Goal: Task Accomplishment & Management: Manage account settings

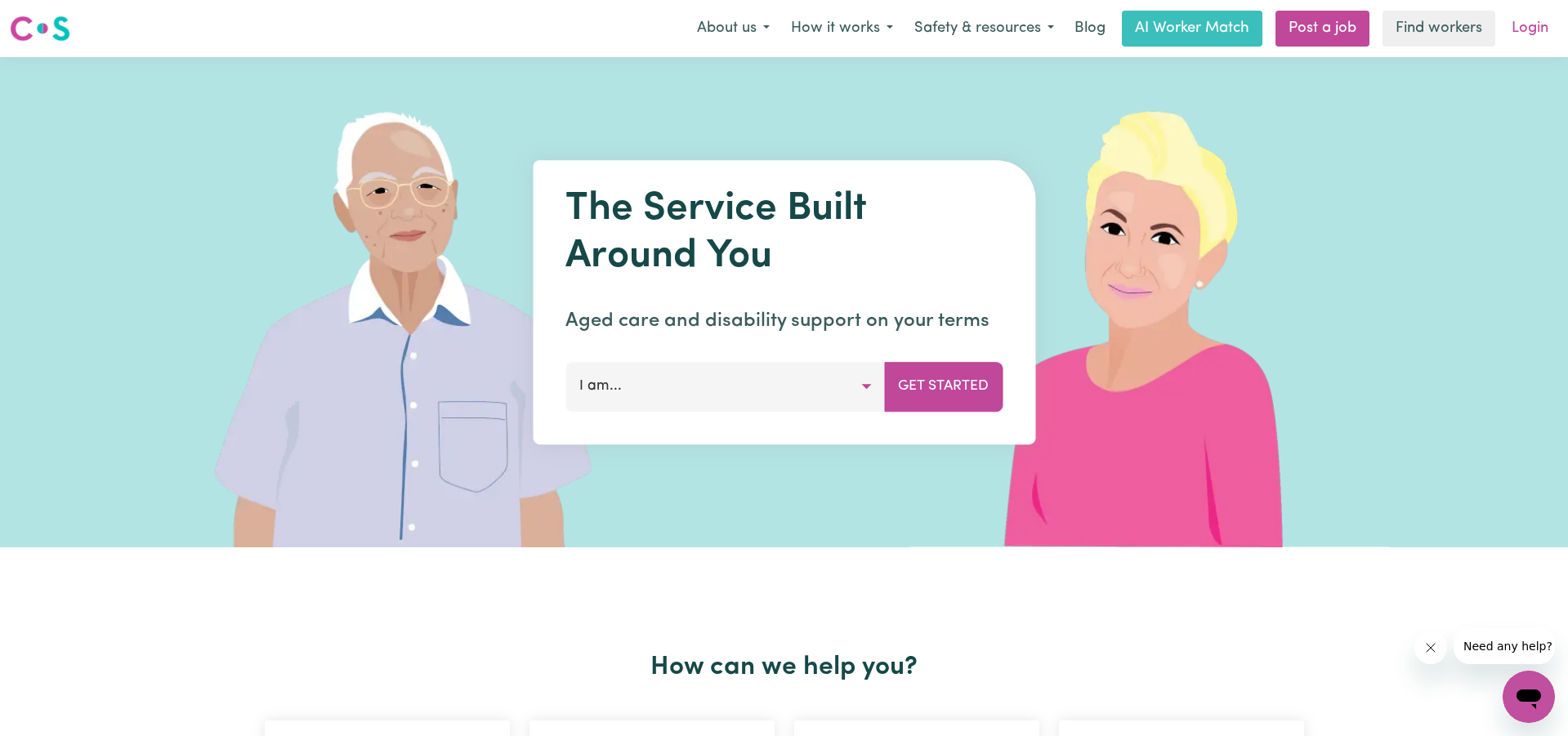
click at [1545, 27] on link "Login" at bounding box center [1530, 28] width 56 height 36
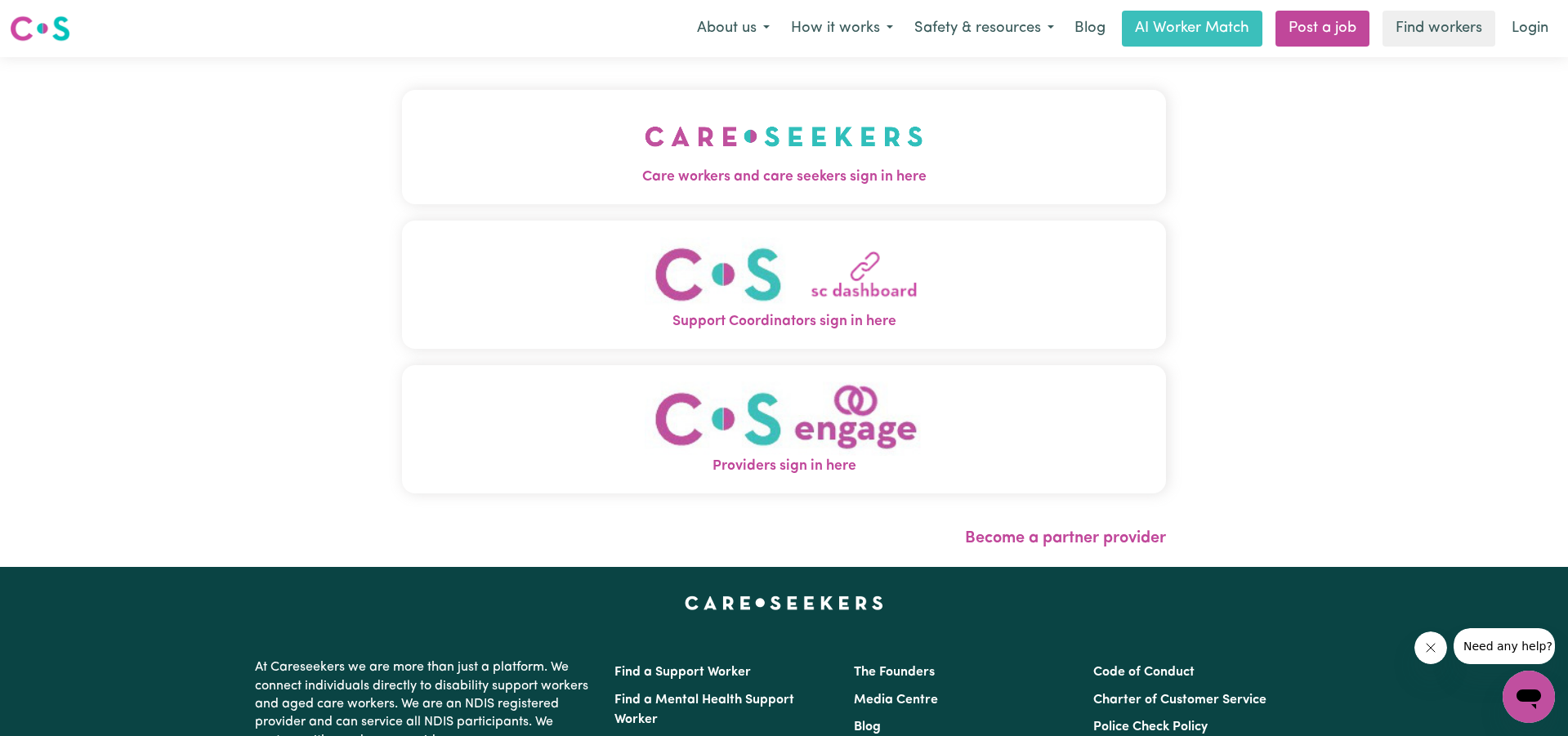
click at [738, 117] on img "Care workers and care seekers sign in here" at bounding box center [784, 136] width 279 height 60
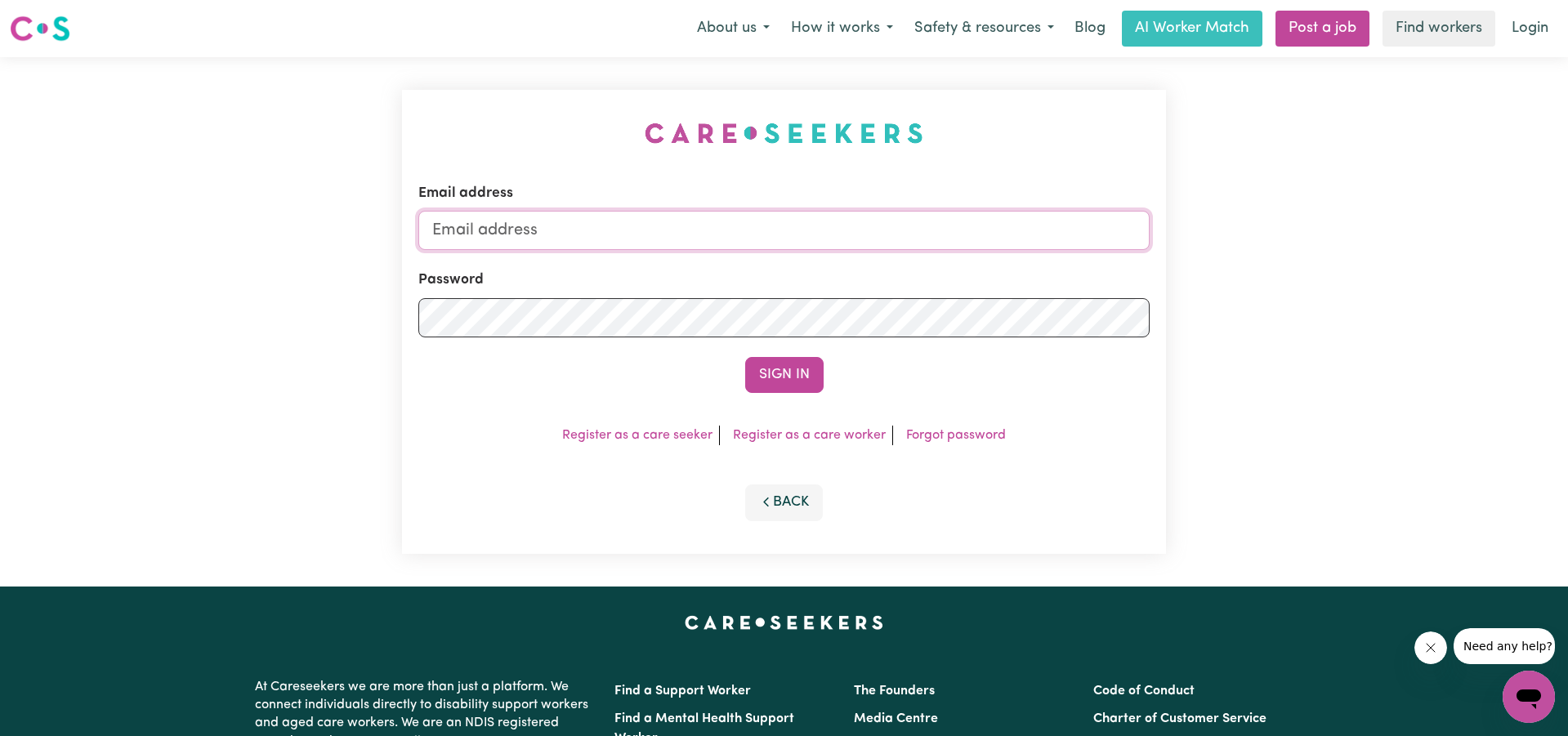
click at [563, 219] on input "Email address" at bounding box center [784, 230] width 732 height 39
click at [543, 229] on input "mariacaldwell2optusnet.com.au" at bounding box center [784, 230] width 732 height 39
type input "mariacaldwell@optusnet.com.au"
click at [783, 376] on button "Sign In" at bounding box center [784, 374] width 79 height 36
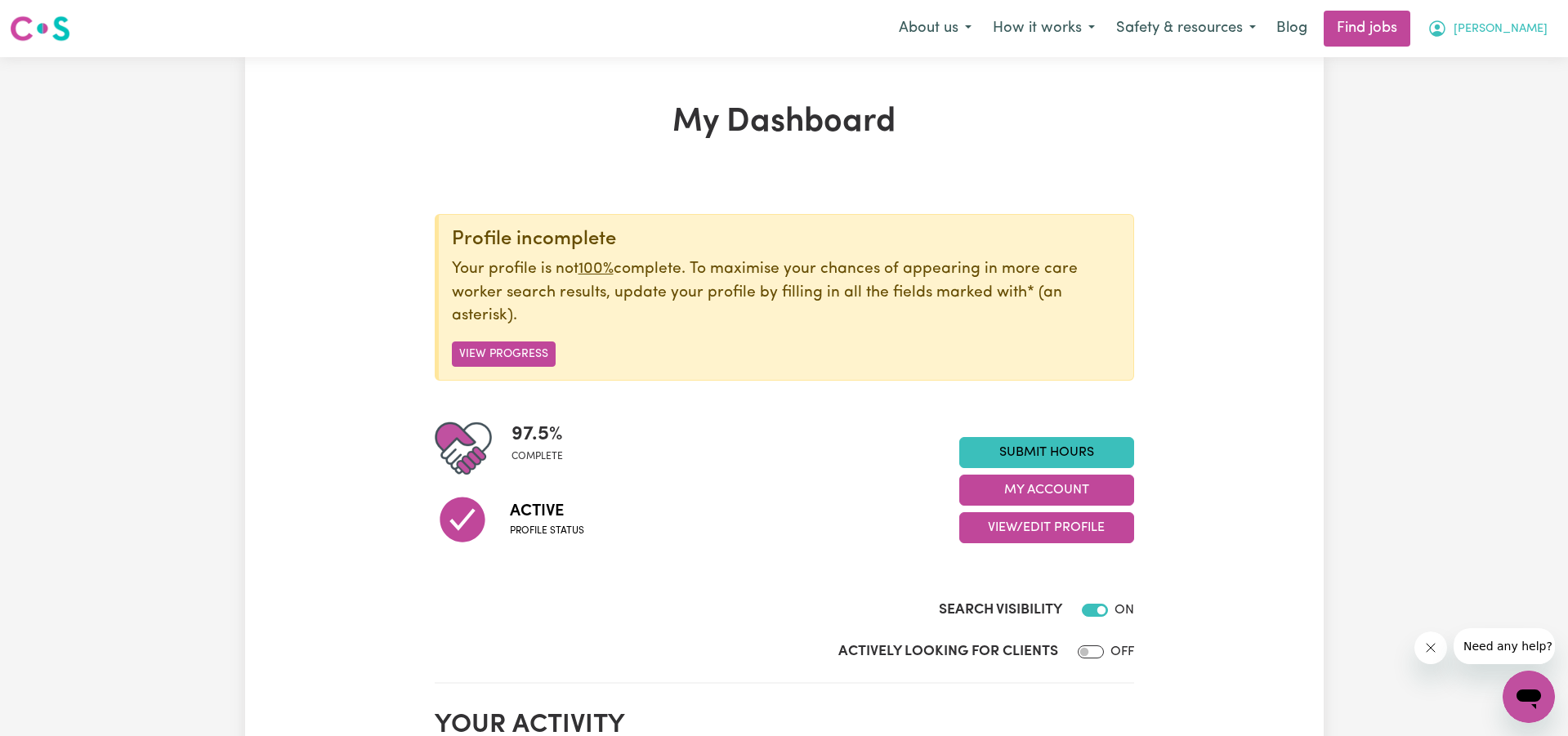
click at [1533, 27] on span "Maria" at bounding box center [1500, 30] width 94 height 18
click at [1494, 55] on link "My Account" at bounding box center [1493, 64] width 129 height 31
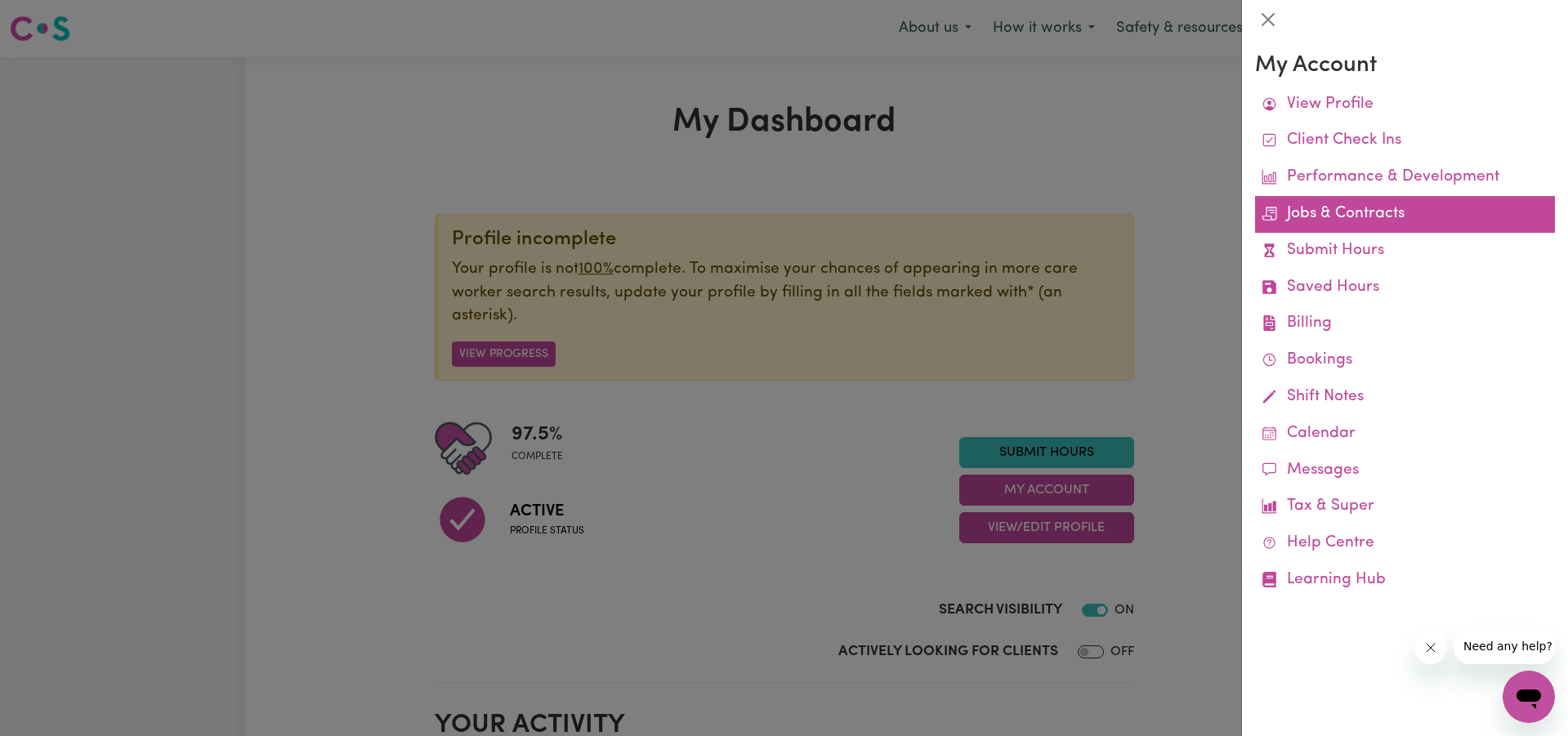
click at [1339, 214] on link "Jobs & Contracts" at bounding box center [1405, 214] width 300 height 36
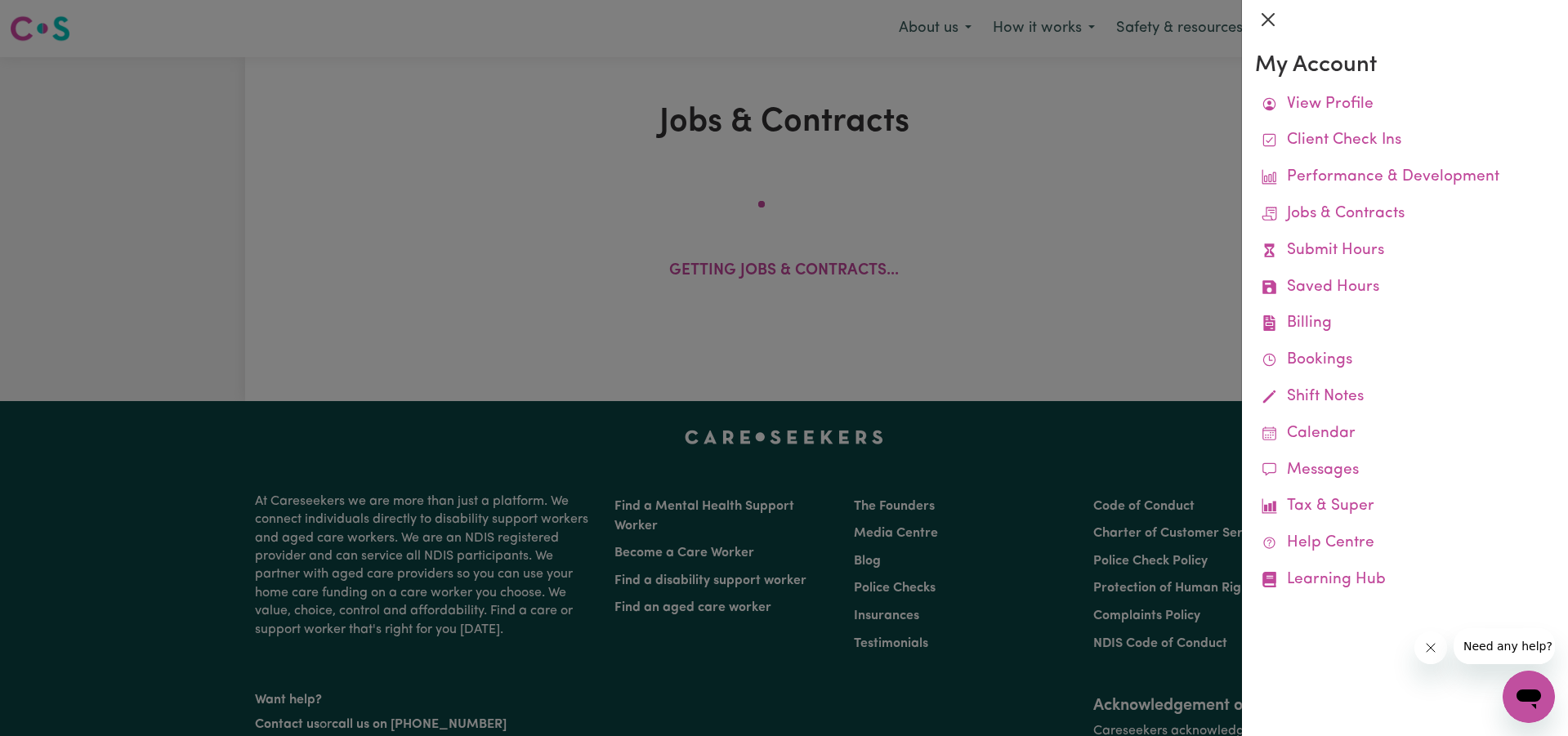
click at [1268, 19] on button "Close" at bounding box center [1268, 20] width 26 height 26
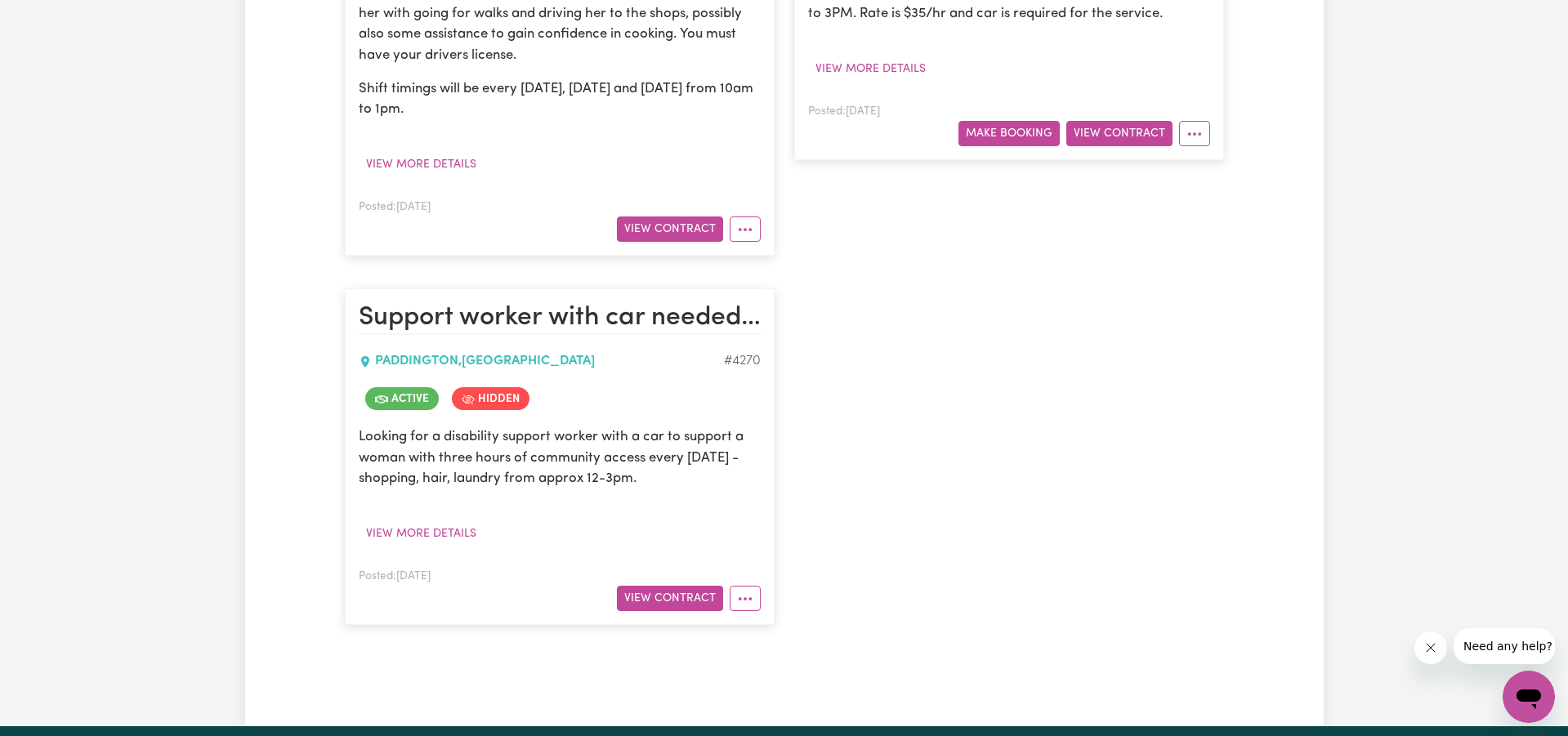
scroll to position [602, 0]
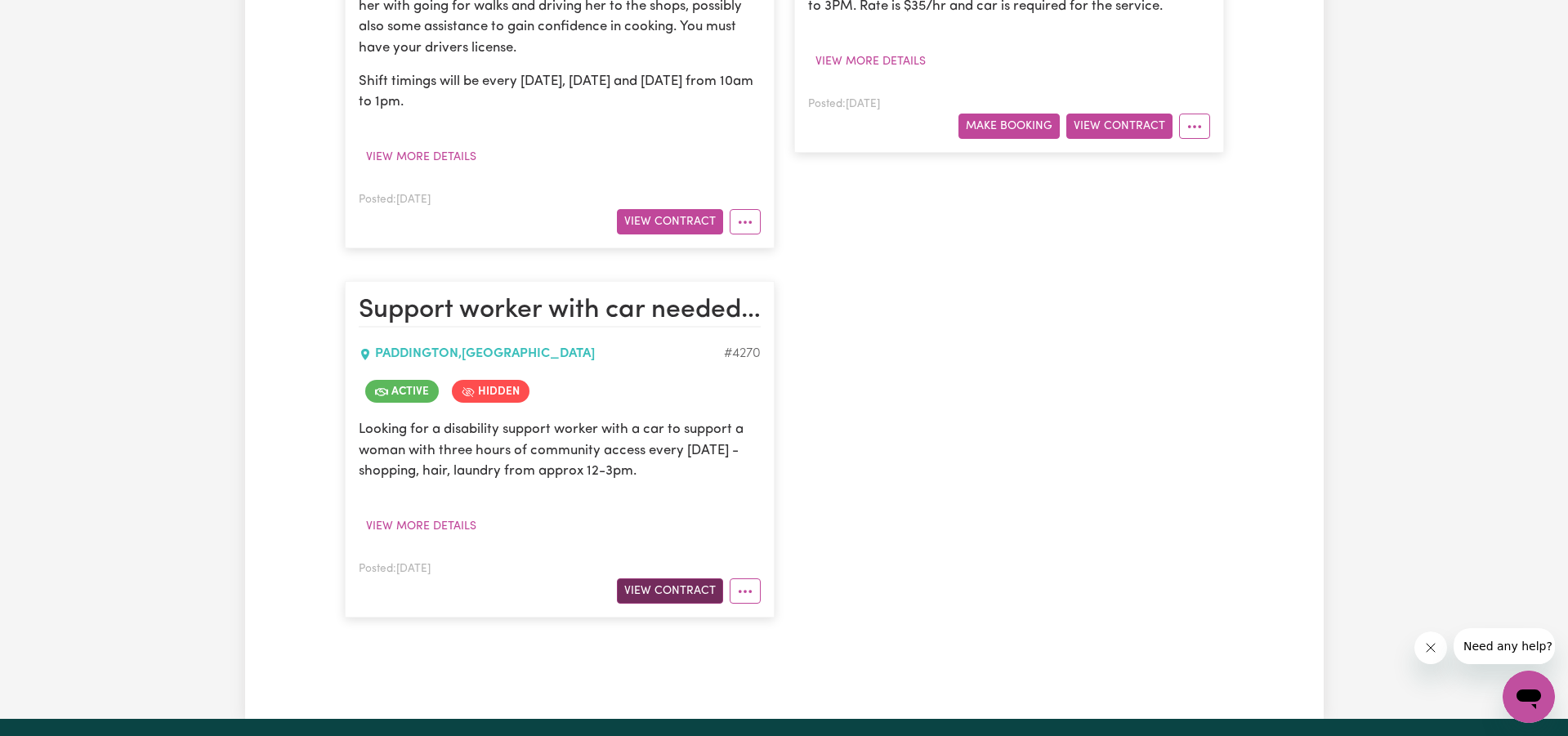
click at [647, 579] on button "View Contract" at bounding box center [670, 591] width 106 height 26
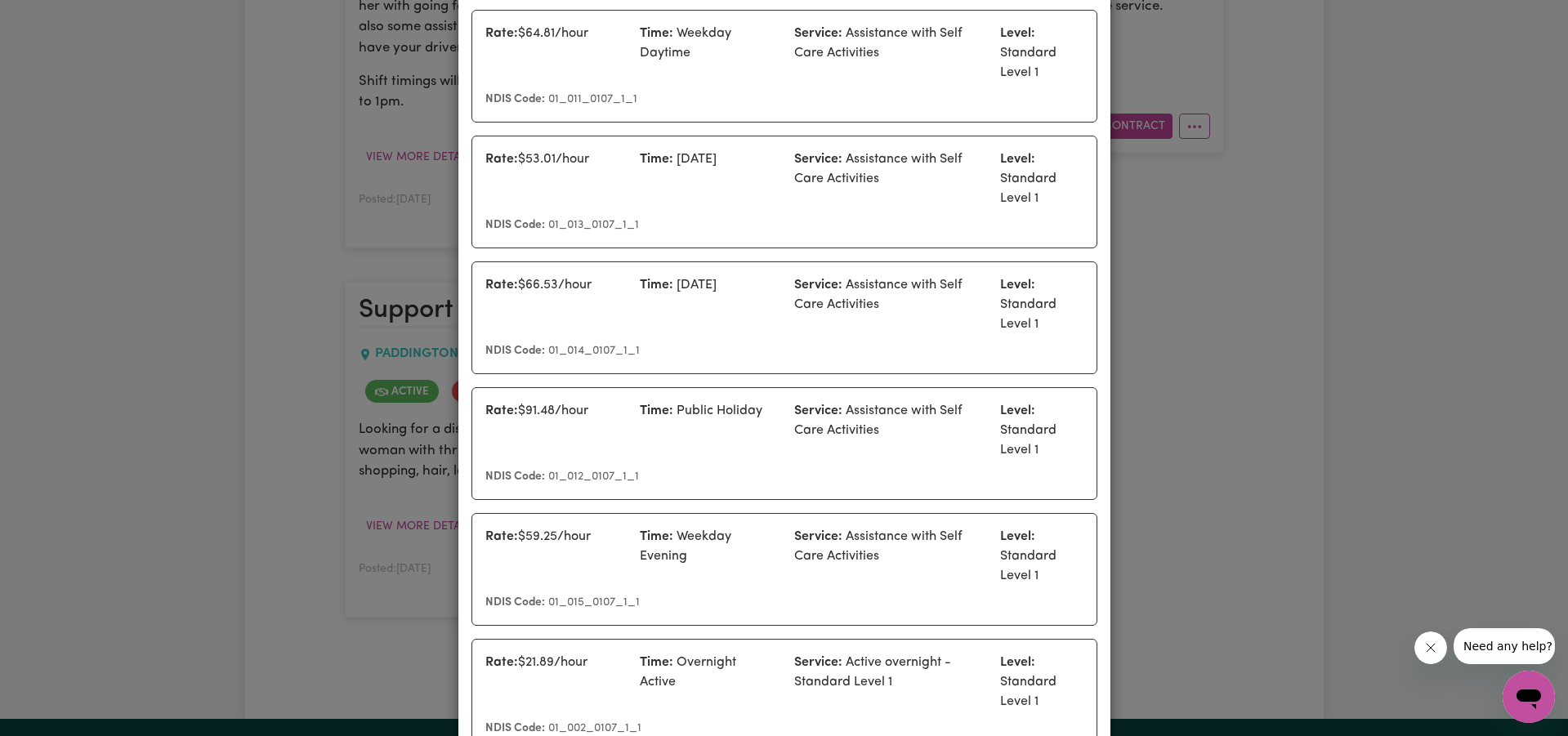
scroll to position [914, 0]
click at [1325, 268] on div "Support worker with car needed for community access - Thursdays ongoing Contrac…" at bounding box center [784, 368] width 1568 height 736
click at [1436, 649] on icon "Close message from company" at bounding box center [1431, 648] width 13 height 13
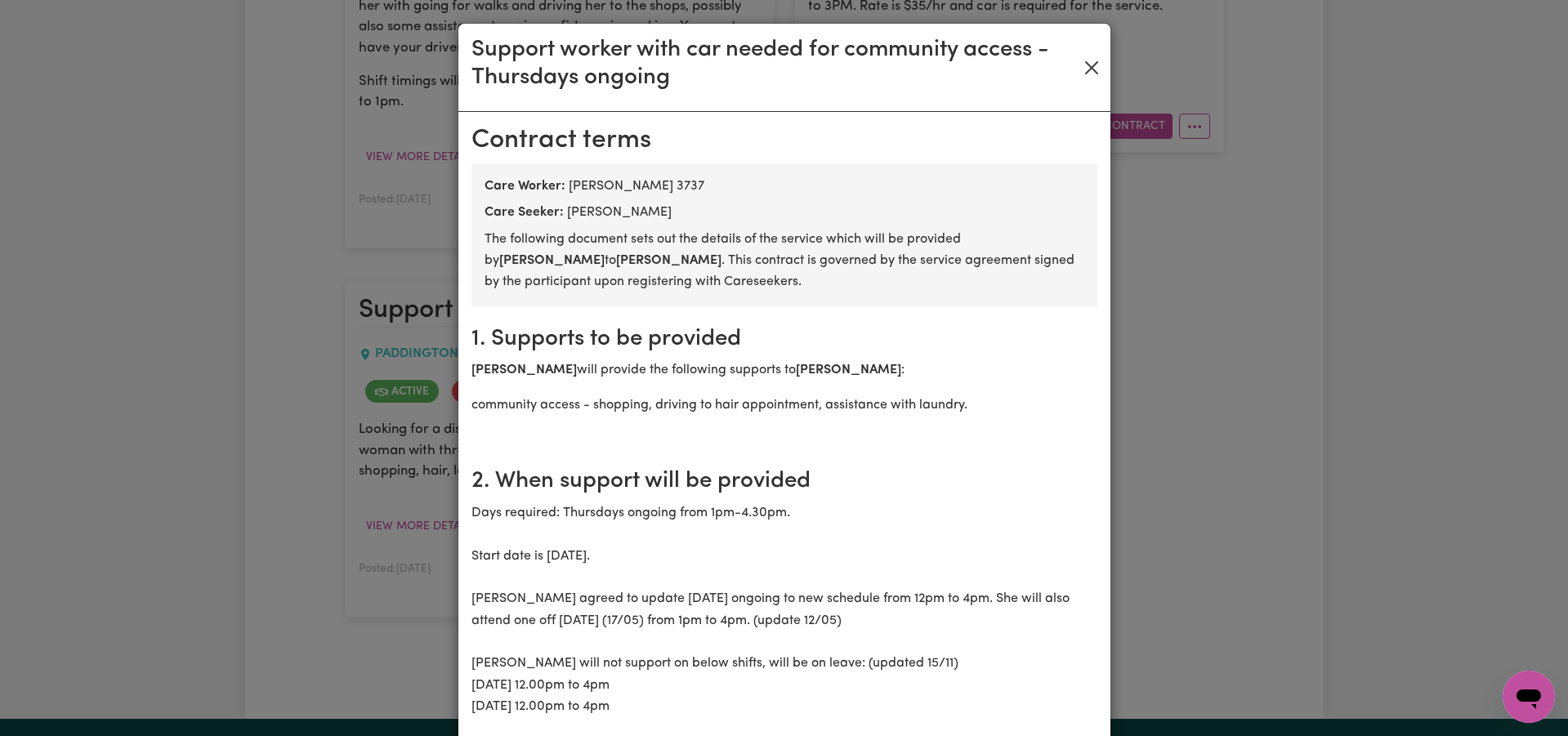
scroll to position [0, 0]
click at [1089, 64] on button "Close" at bounding box center [1092, 68] width 23 height 26
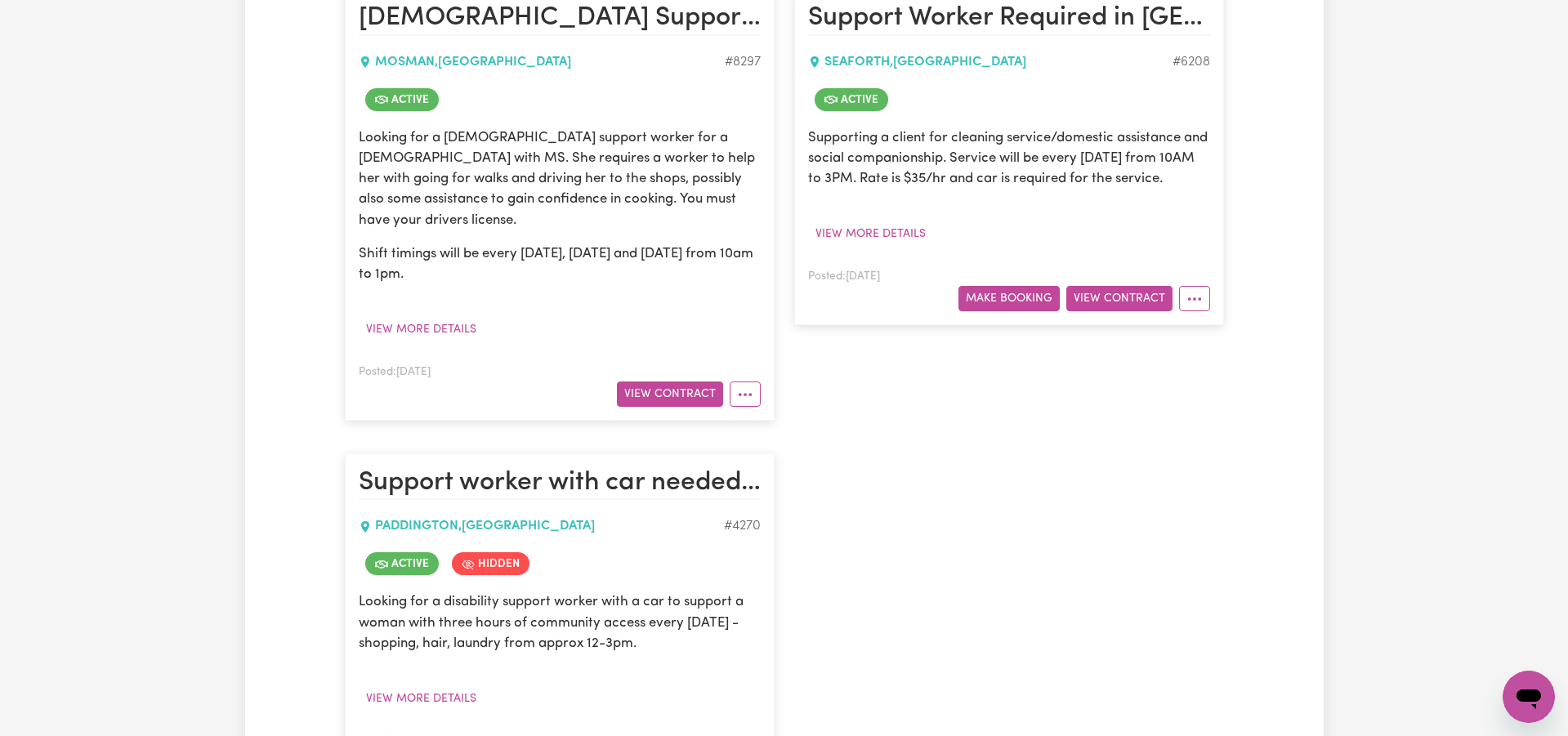
scroll to position [430, 0]
click at [668, 382] on button "View Contract" at bounding box center [670, 394] width 106 height 26
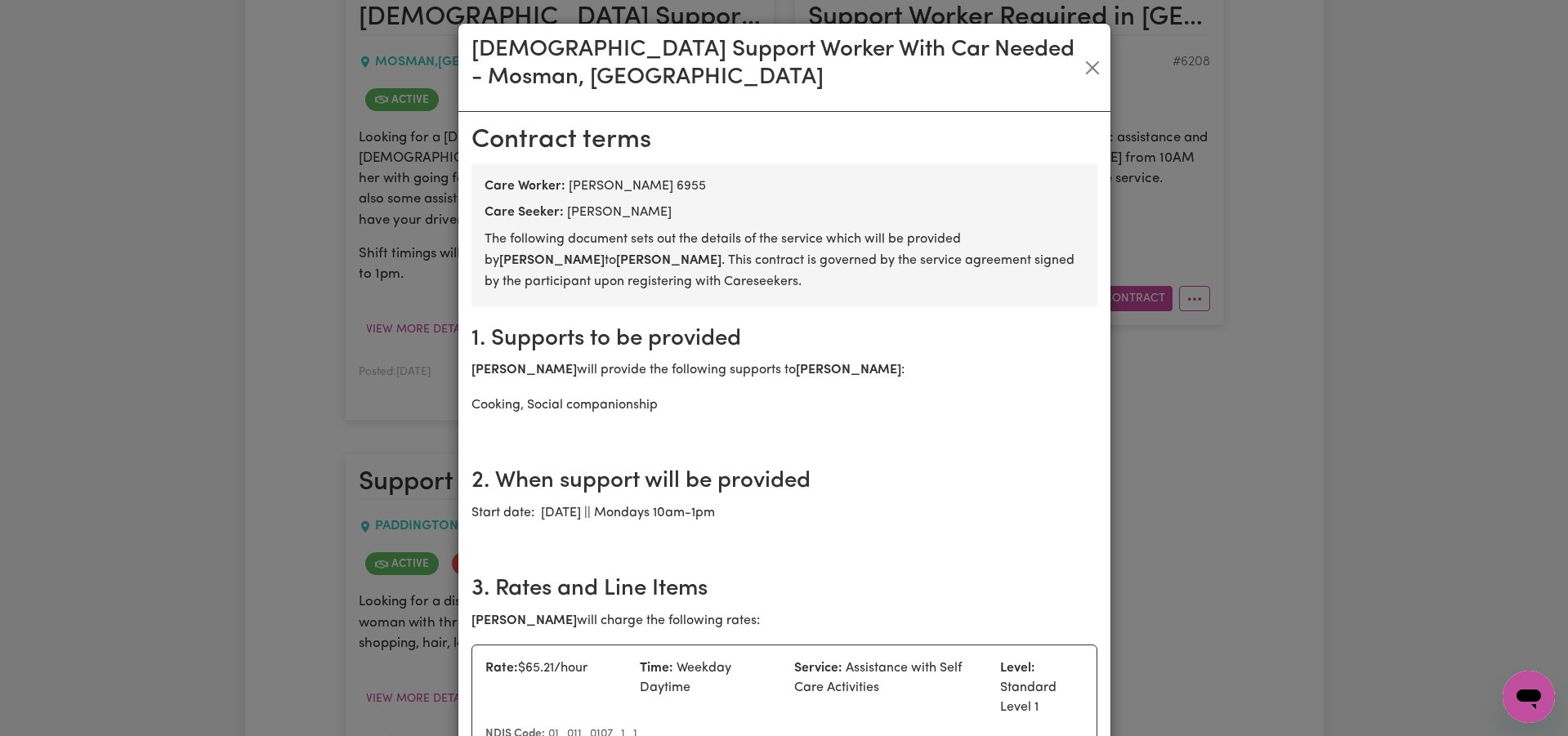
scroll to position [0, 0]
click at [1089, 55] on button "Close" at bounding box center [1093, 68] width 22 height 26
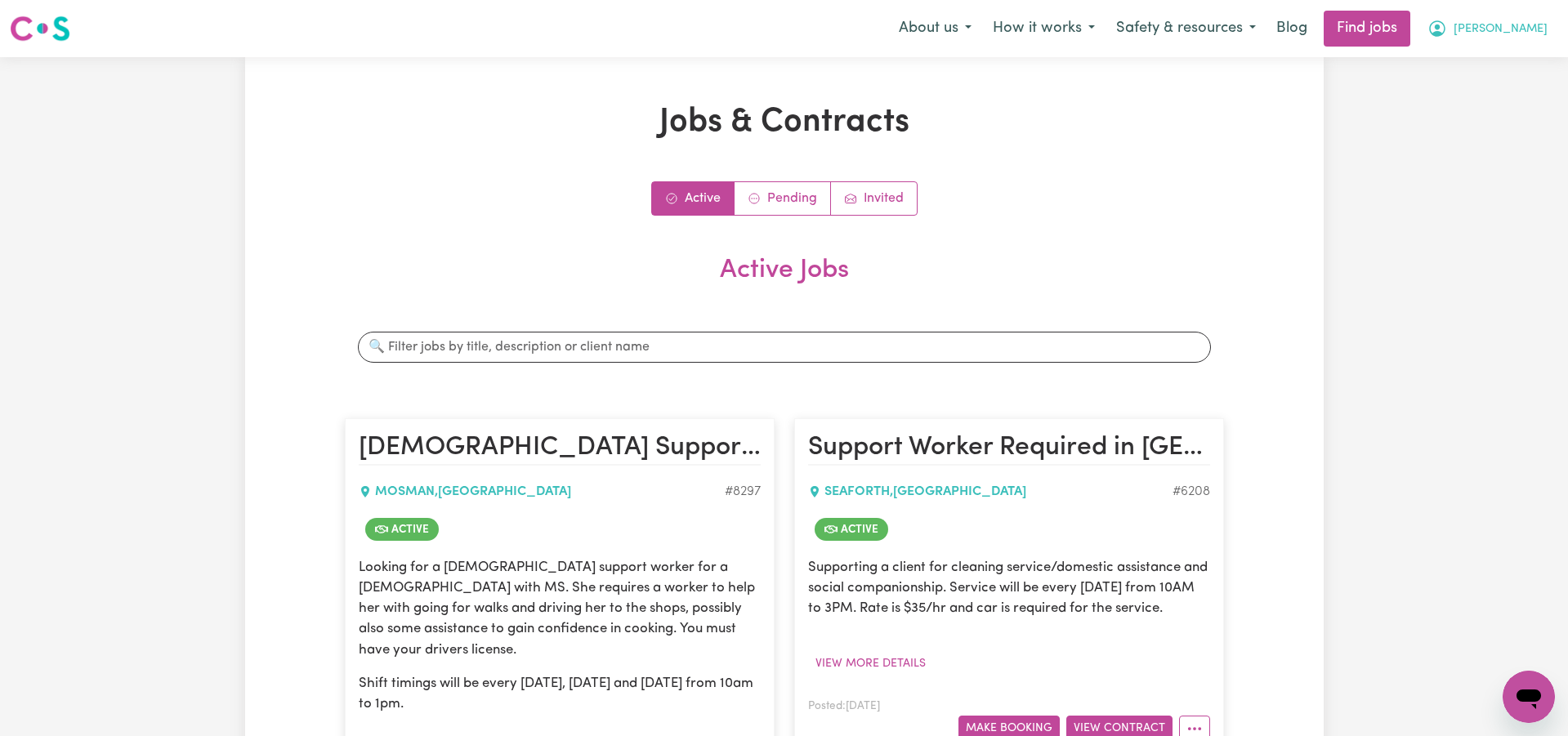
click at [1526, 31] on span "Maria" at bounding box center [1500, 30] width 94 height 18
click at [1485, 66] on link "My Account" at bounding box center [1493, 64] width 129 height 31
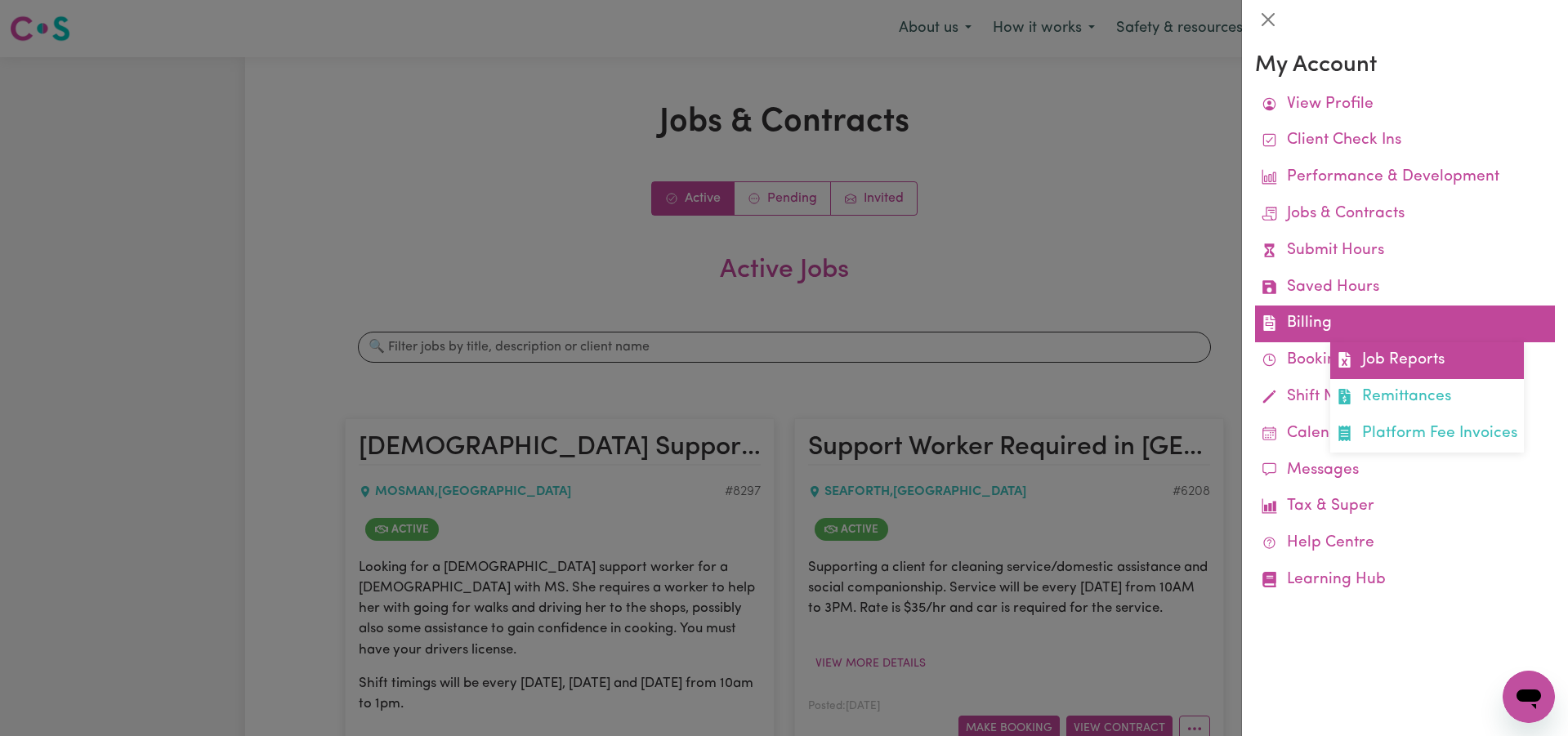
click at [1392, 354] on link "Job Reports" at bounding box center [1427, 361] width 194 height 36
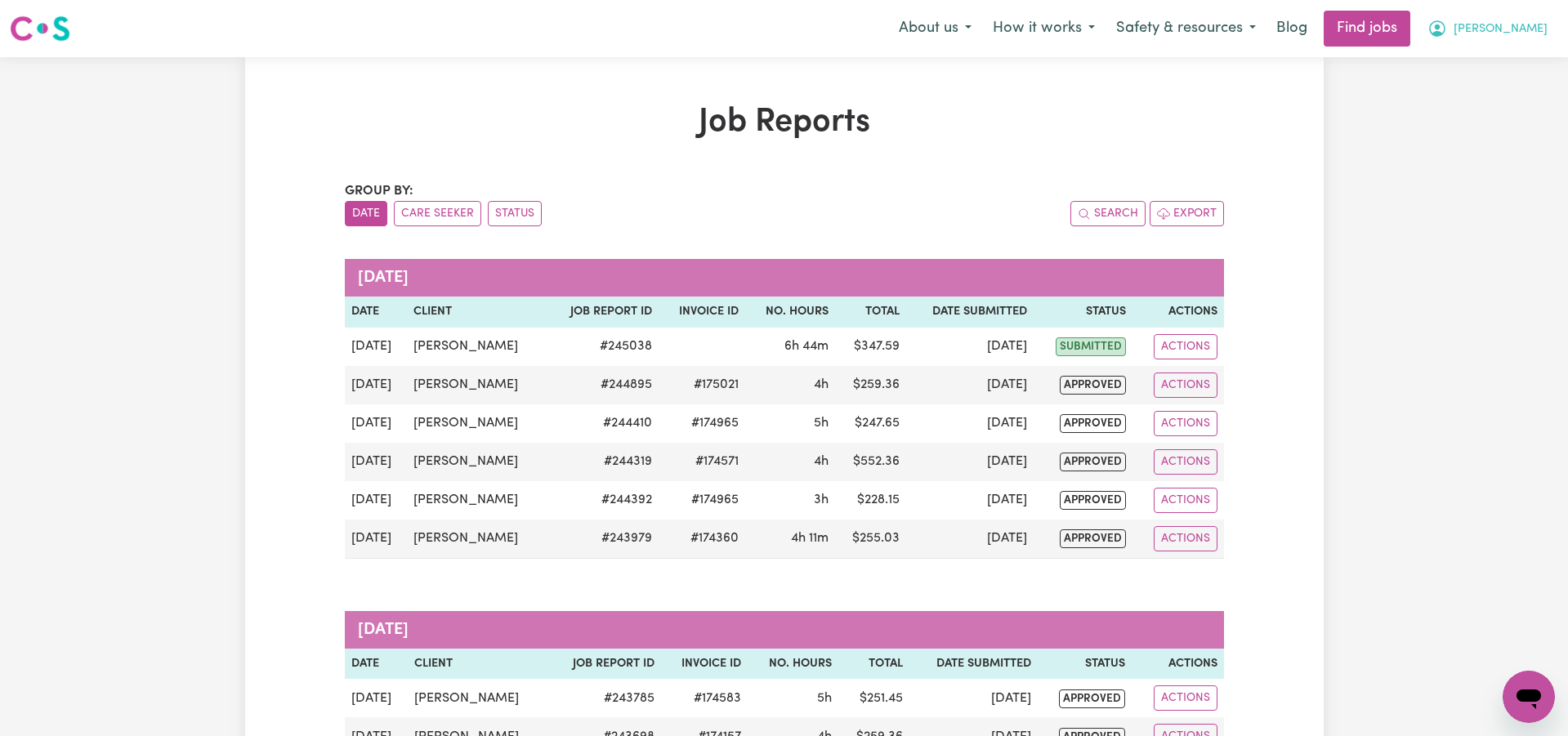
click at [1521, 26] on span "Maria" at bounding box center [1500, 30] width 94 height 18
click at [1463, 118] on link "Logout" at bounding box center [1493, 125] width 129 height 31
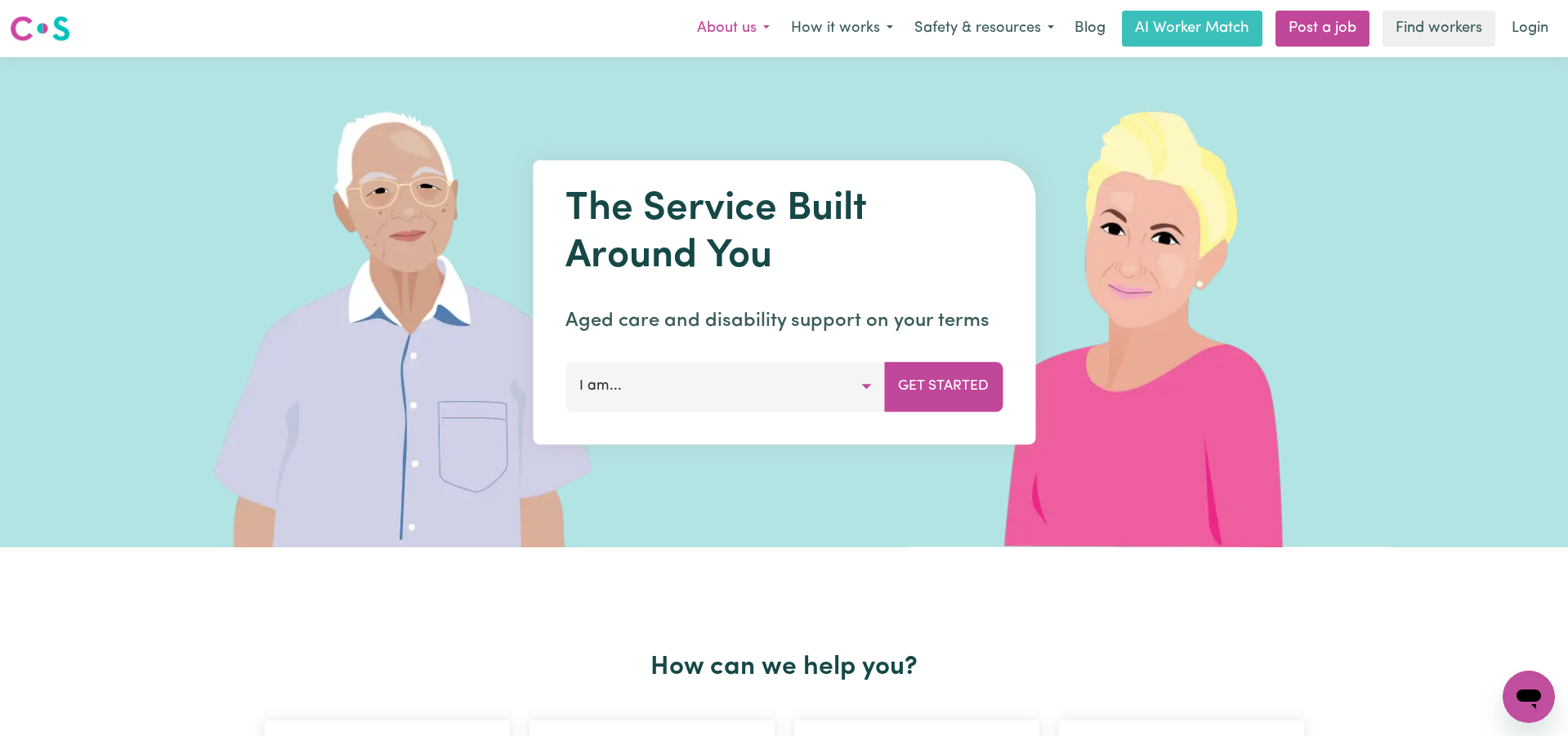
click at [756, 30] on button "About us" at bounding box center [733, 28] width 94 height 34
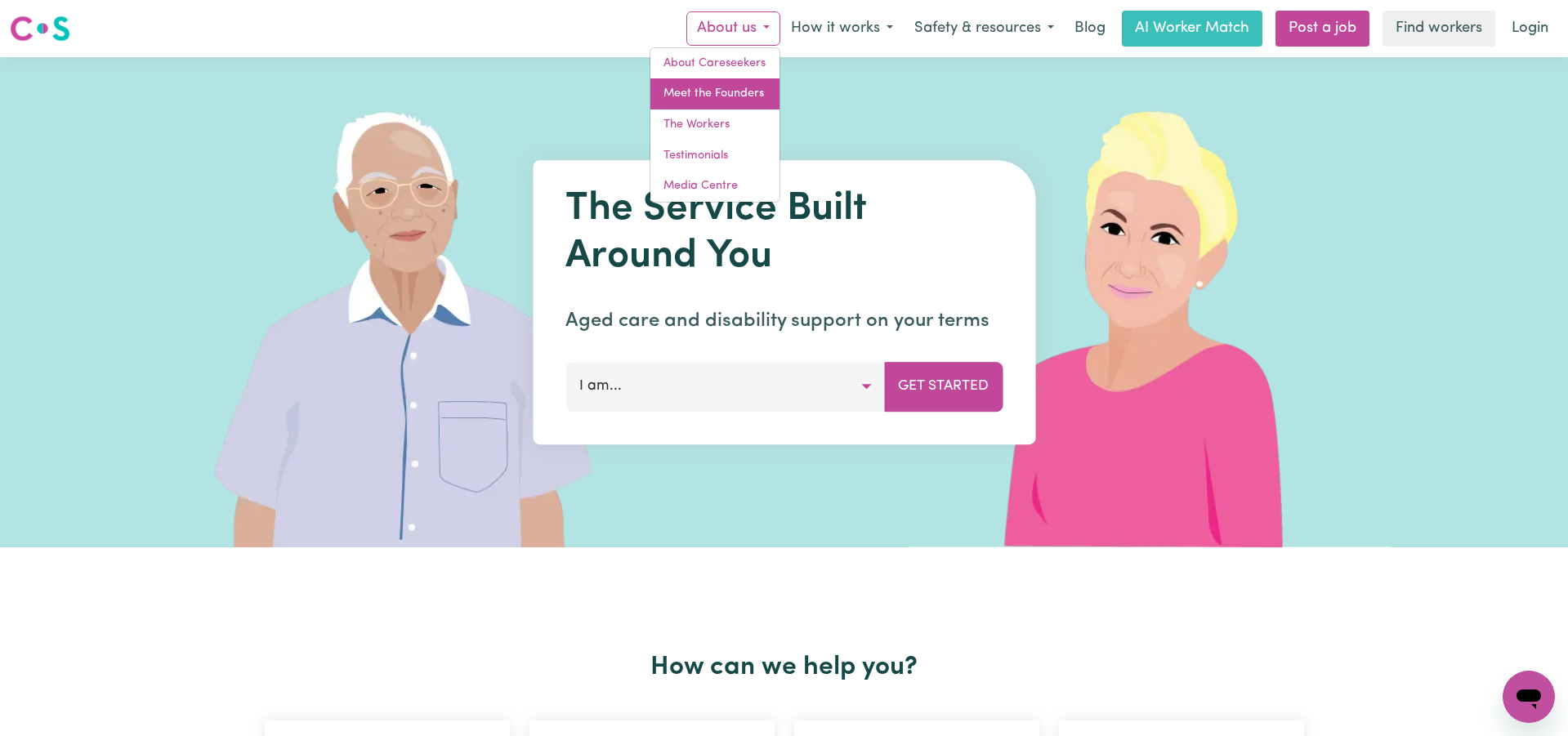
click at [738, 99] on link "Meet the Founders" at bounding box center [715, 94] width 129 height 31
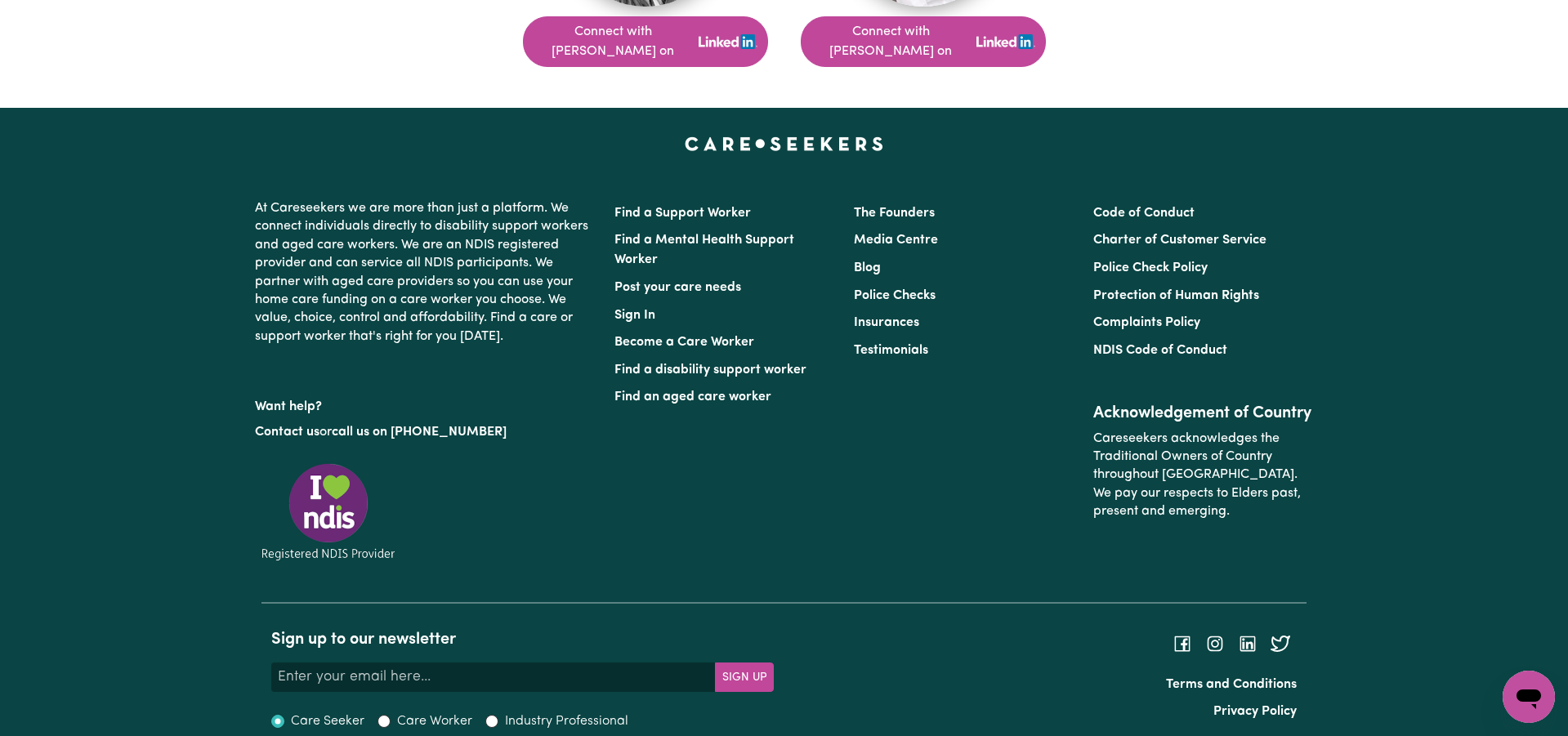
scroll to position [1383, 0]
